Goal: Information Seeking & Learning: Find specific page/section

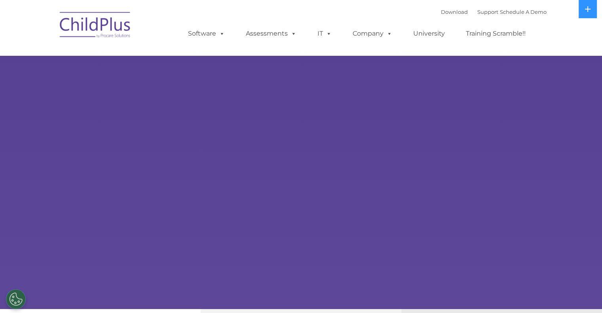
select select "MEDIUM"
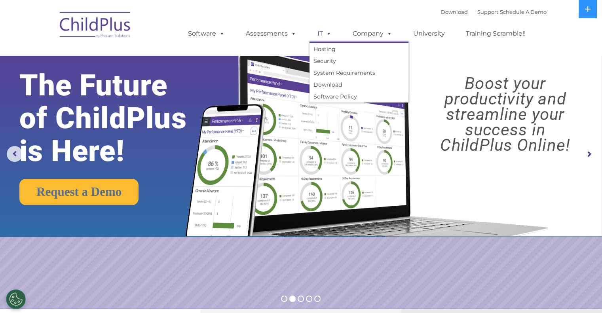
click at [329, 32] on span at bounding box center [327, 34] width 9 height 8
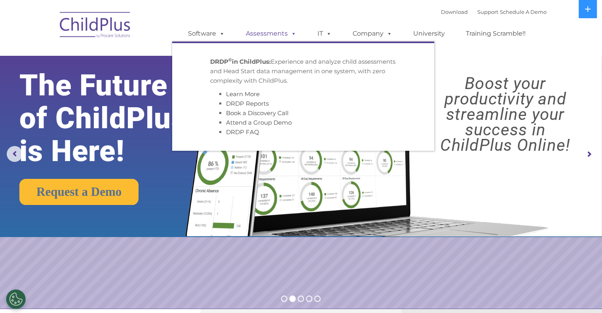
click at [290, 34] on span at bounding box center [292, 34] width 9 height 8
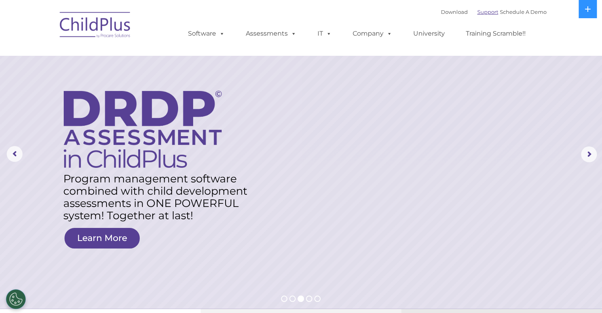
click at [479, 12] on link "Support" at bounding box center [488, 12] width 21 height 6
